Goal: Navigation & Orientation: Find specific page/section

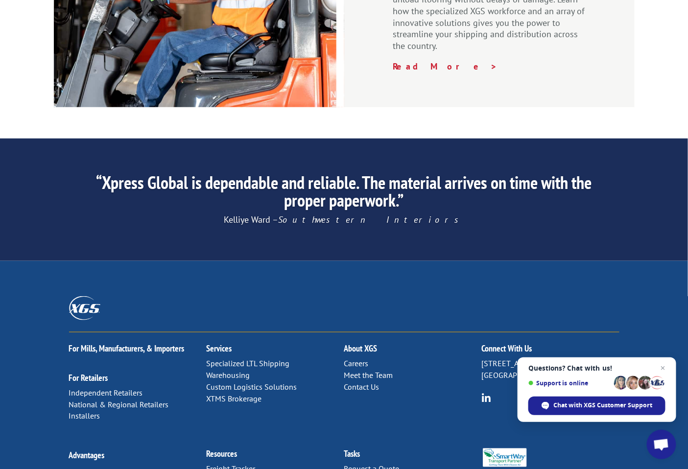
scroll to position [1466, 0]
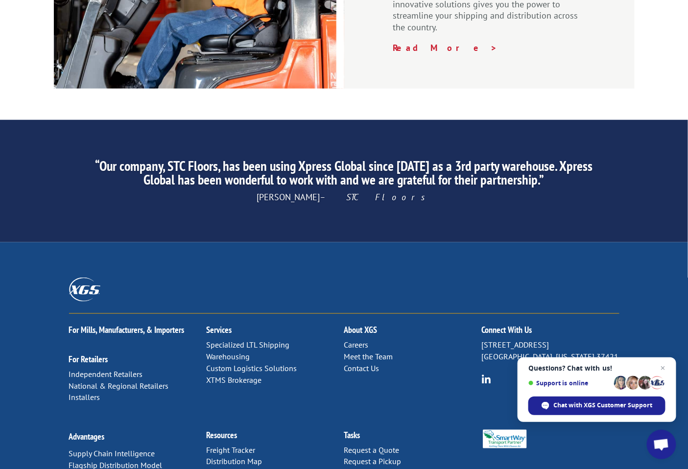
click at [251, 340] on link "Specialized LTL Shipping" at bounding box center [248, 345] width 83 height 10
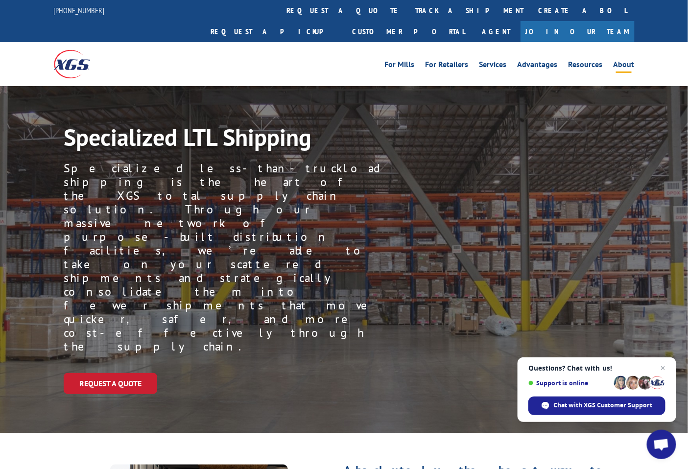
click at [621, 61] on link "About" at bounding box center [624, 66] width 21 height 11
